Goal: Information Seeking & Learning: Learn about a topic

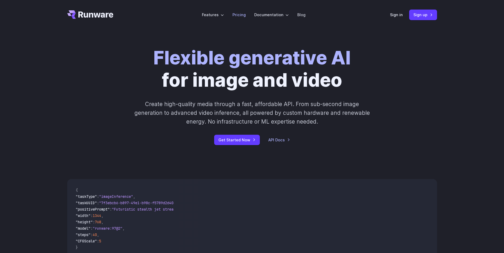
click at [242, 15] on link "Pricing" at bounding box center [238, 15] width 13 height 6
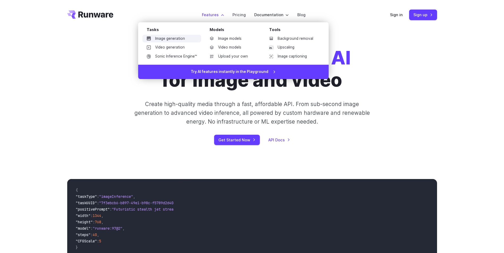
click at [179, 40] on link "Image generation" at bounding box center [171, 39] width 59 height 8
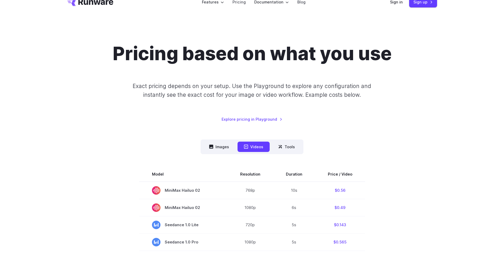
scroll to position [53, 0]
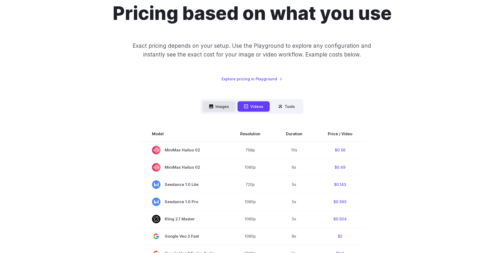
click at [223, 108] on button "Images" at bounding box center [219, 106] width 33 height 10
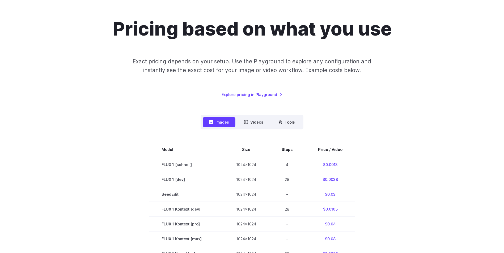
scroll to position [0, 0]
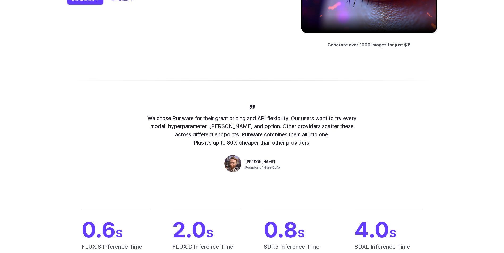
scroll to position [239, 0]
